Goal: Navigation & Orientation: Go to known website

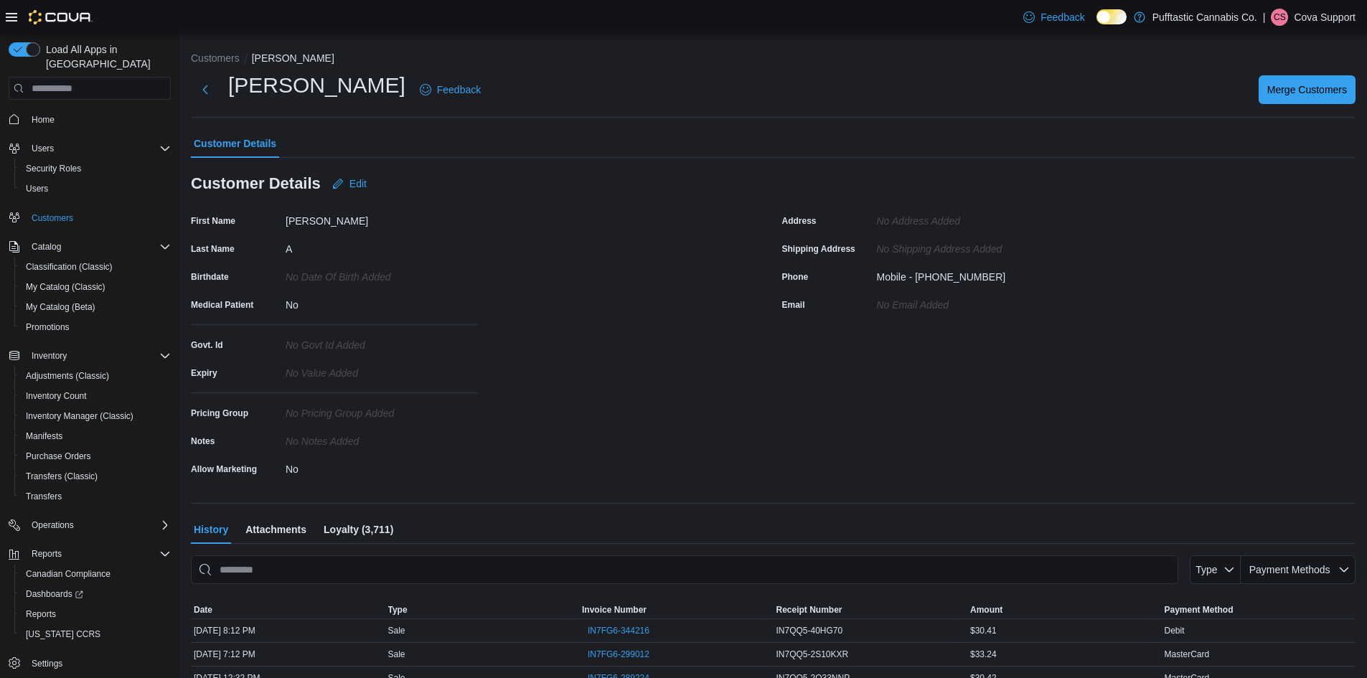
scroll to position [5, 0]
click at [1316, 20] on p "Cova Support" at bounding box center [1324, 17] width 62 height 17
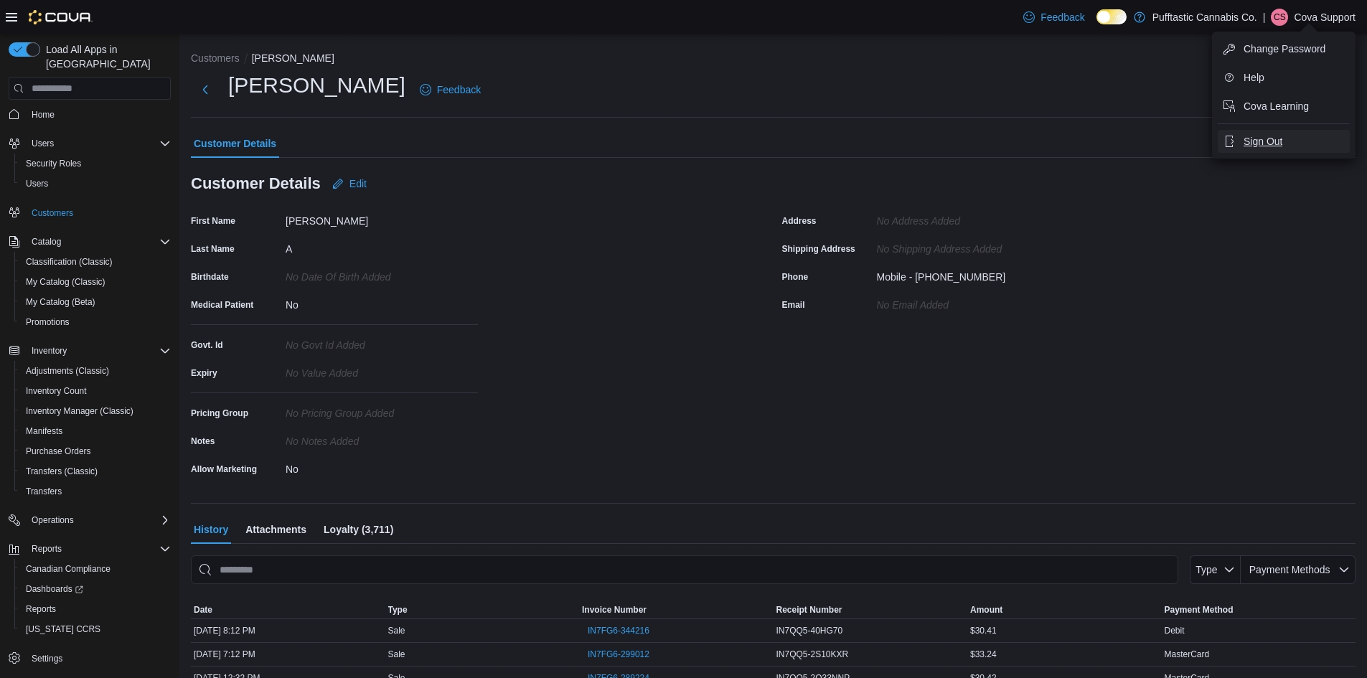
click at [1268, 136] on span "Sign Out" at bounding box center [1262, 141] width 39 height 14
